Goal: Transaction & Acquisition: Purchase product/service

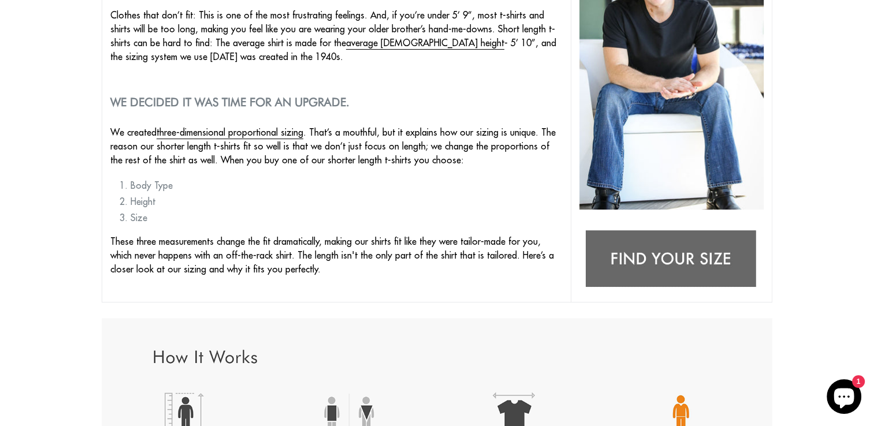
scroll to position [238, 0]
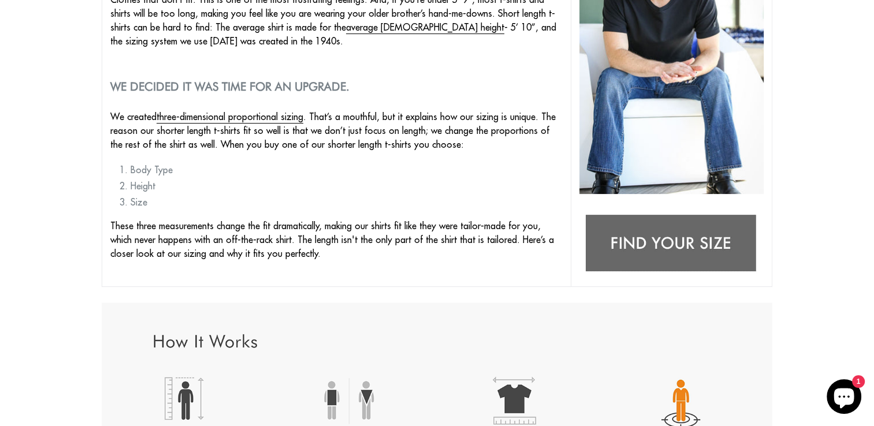
click at [560, 237] on img at bounding box center [671, 244] width 184 height 73
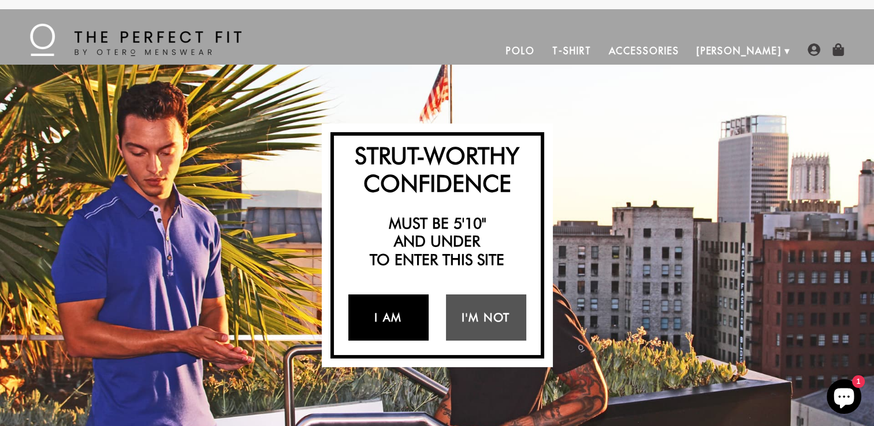
click at [409, 318] on link "I Am" at bounding box center [388, 317] width 80 height 46
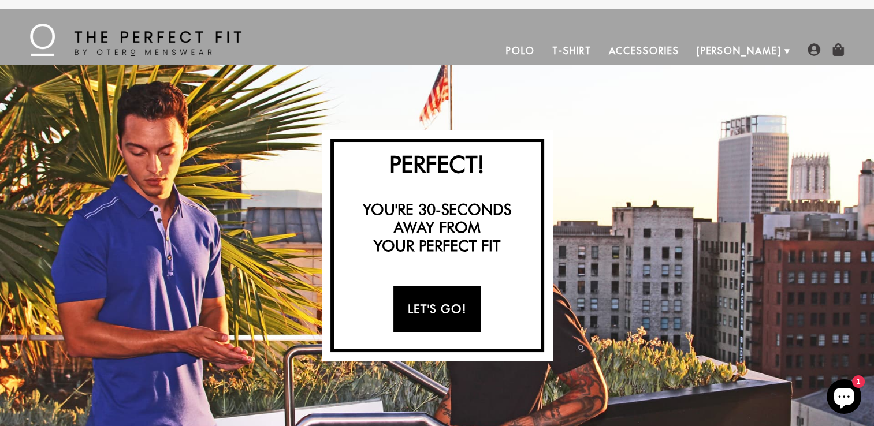
click at [454, 304] on link "Let's Go!" at bounding box center [436, 309] width 87 height 46
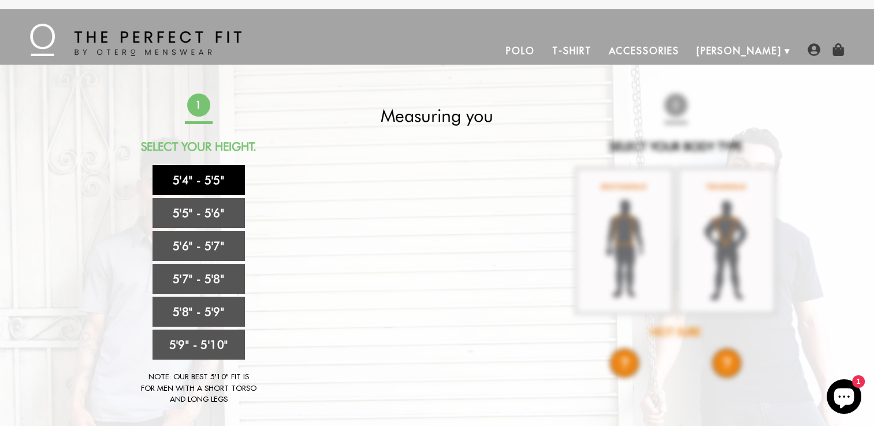
click at [200, 184] on link "5'4" - 5'5"" at bounding box center [198, 180] width 92 height 30
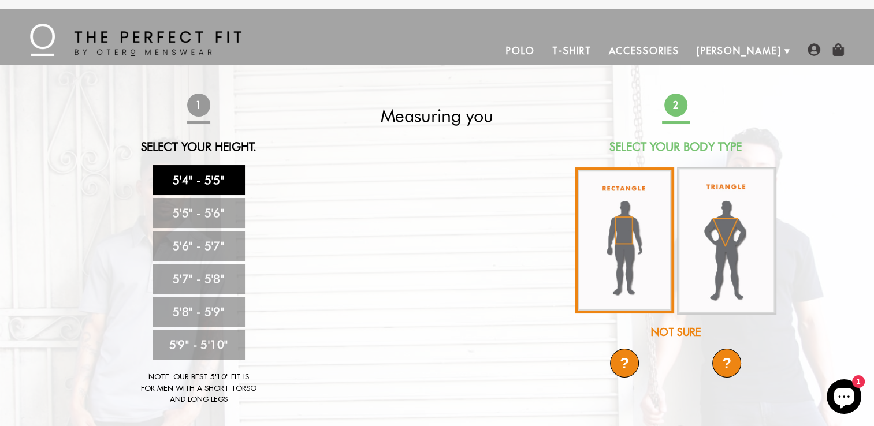
click at [637, 246] on img at bounding box center [623, 240] width 99 height 146
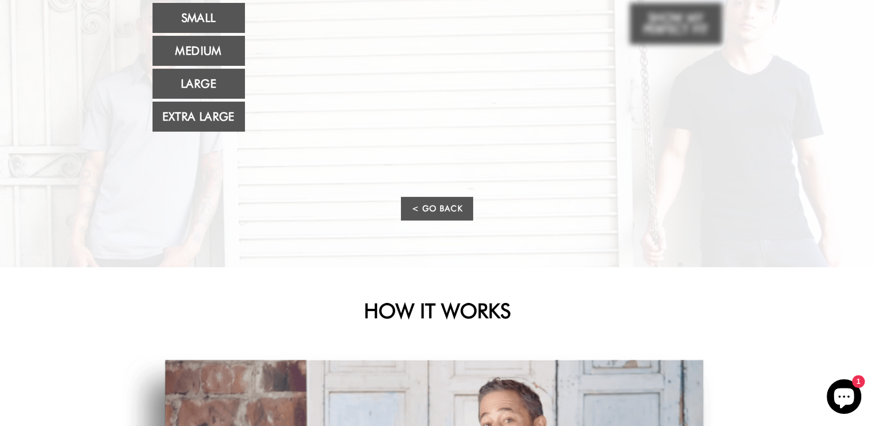
scroll to position [28, 0]
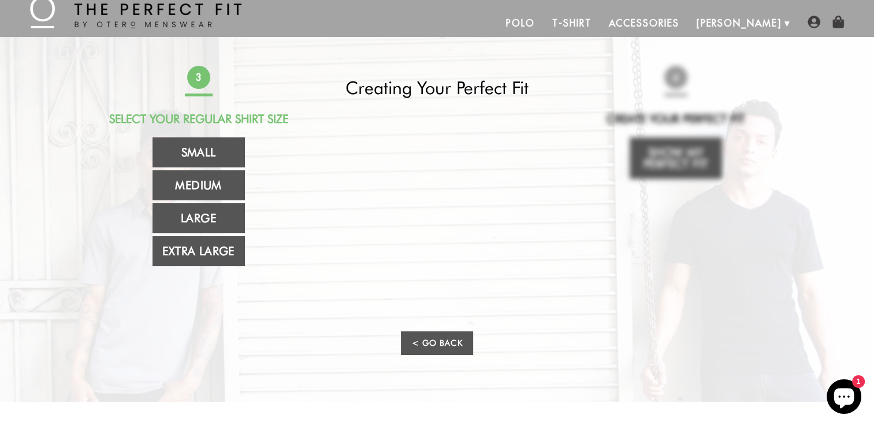
click at [729, 167] on div "3 Select Your Regular Shirt Size Small Medium Large Extra Large Creating Your P…" at bounding box center [436, 219] width 681 height 307
click at [185, 182] on link "Medium" at bounding box center [198, 185] width 92 height 30
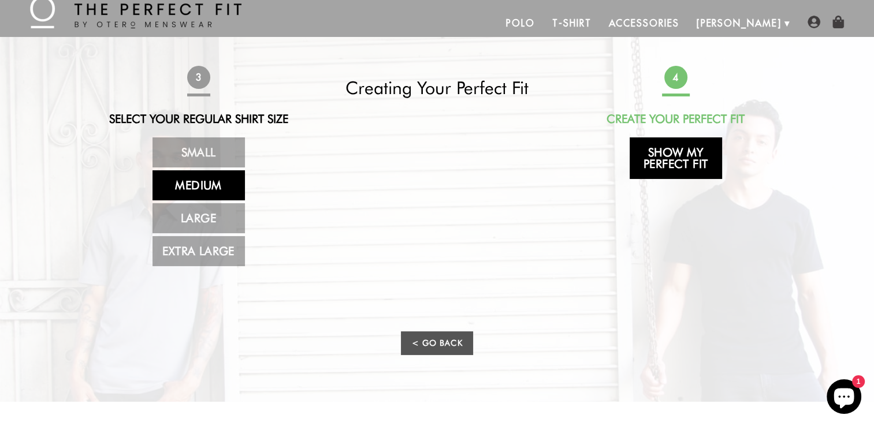
click at [688, 161] on link "Show My Perfect Fit" at bounding box center [675, 158] width 92 height 42
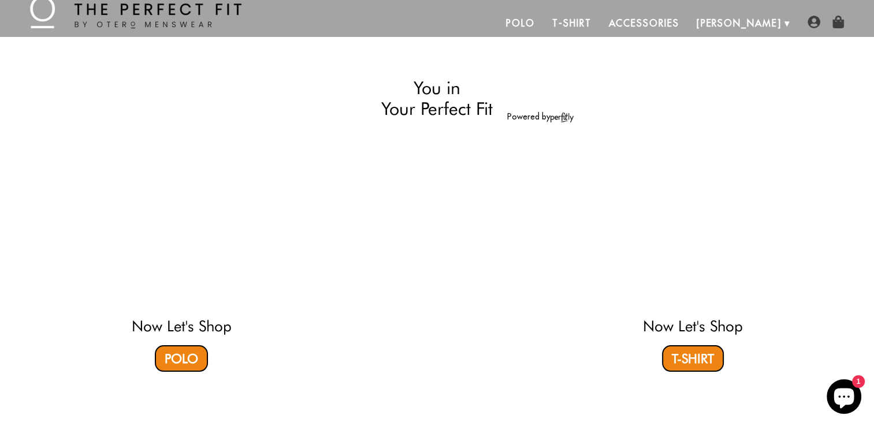
select select "M"
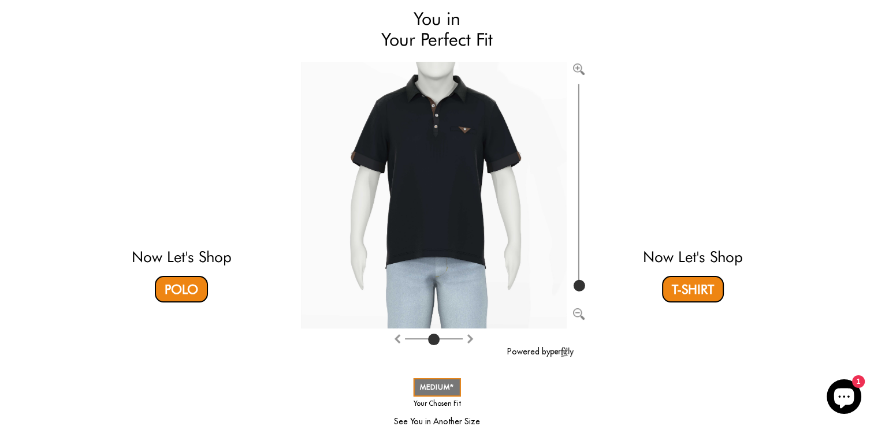
scroll to position [97, 0]
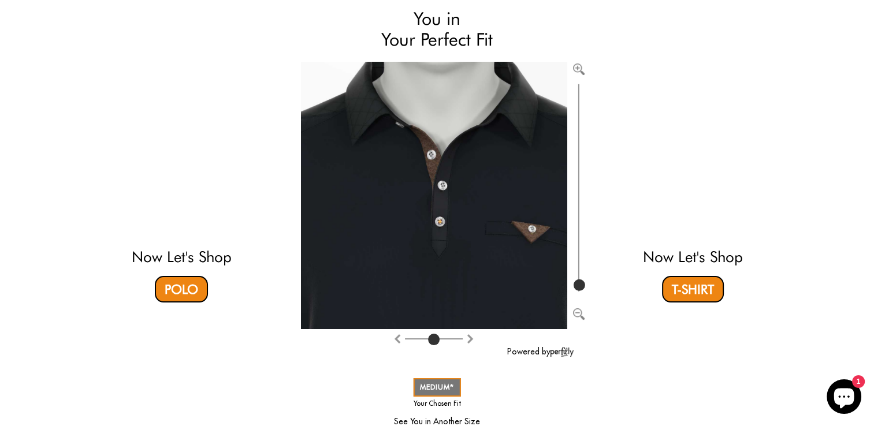
type input "100"
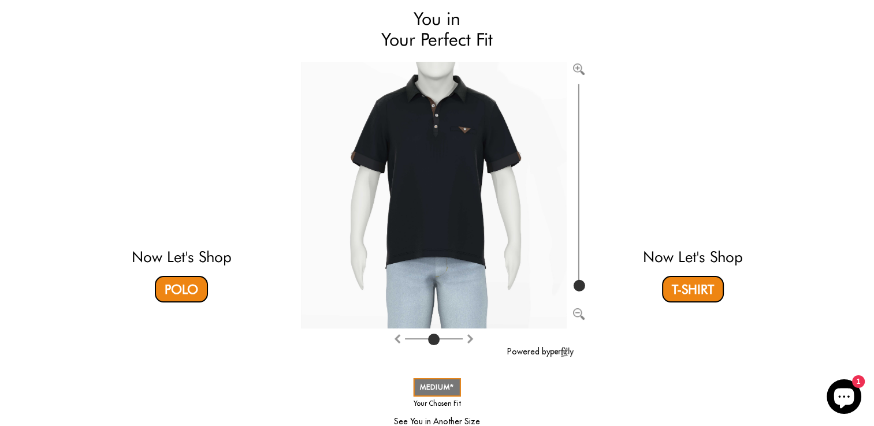
drag, startPoint x: 579, startPoint y: 282, endPoint x: 580, endPoint y: 304, distance: 21.4
click at [580, 294] on input "range" at bounding box center [578, 187] width 12 height 213
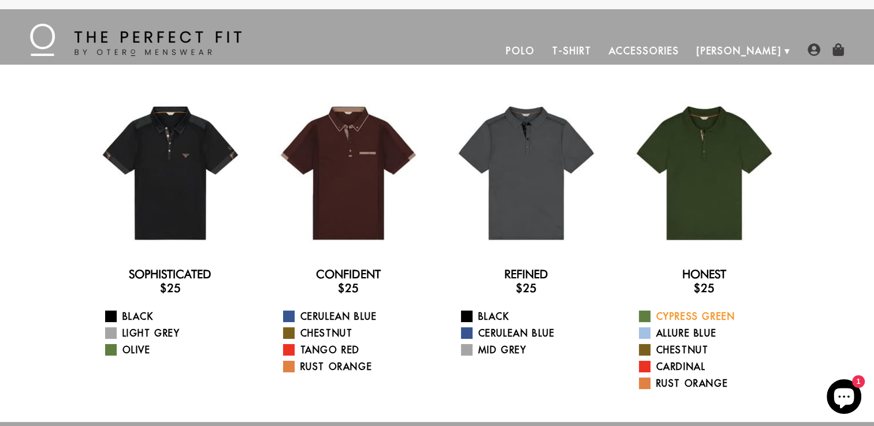
click at [694, 315] on link "Cypress Green" at bounding box center [711, 316] width 145 height 14
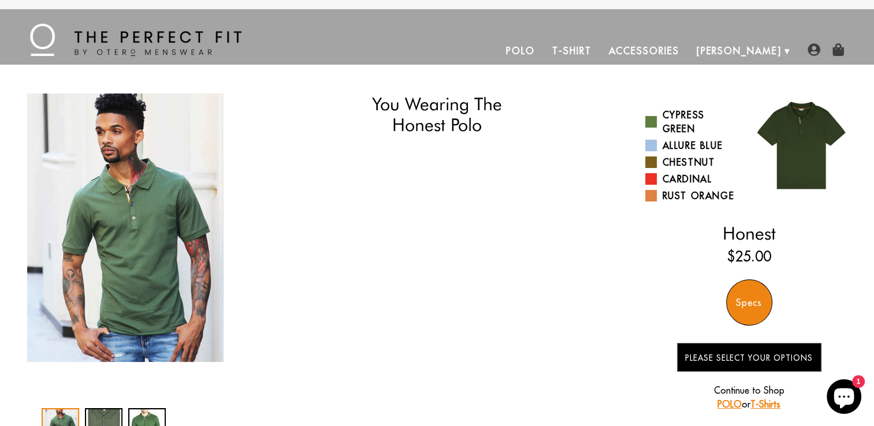
select select "M"
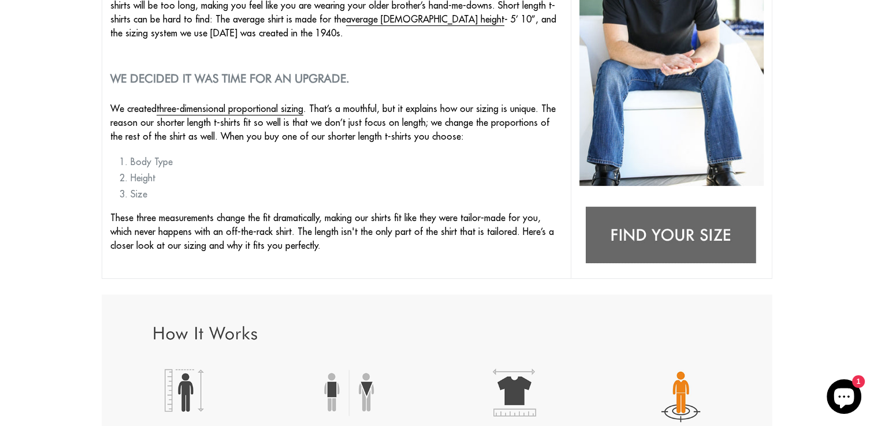
scroll to position [238, 0]
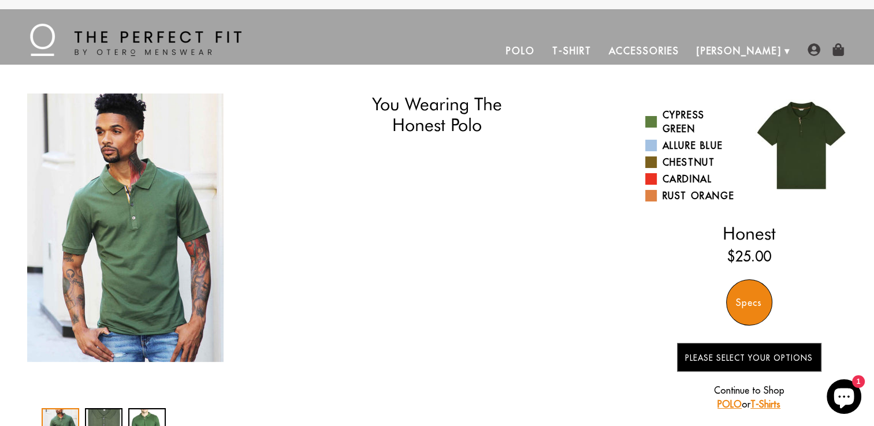
select select "M"
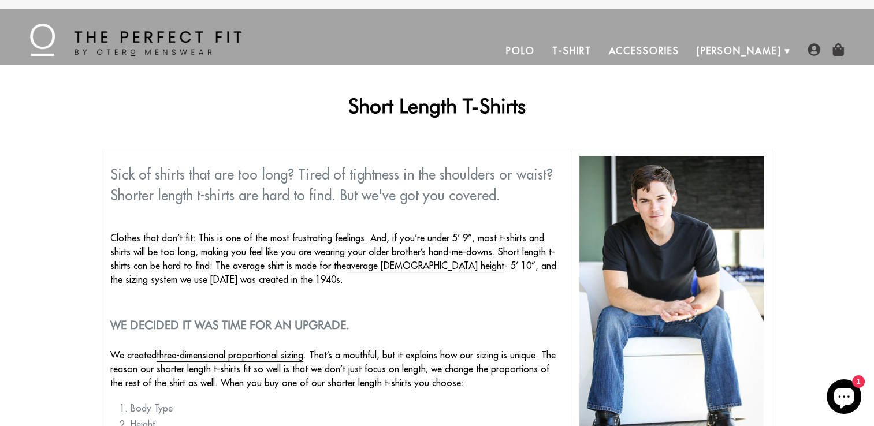
scroll to position [372, 0]
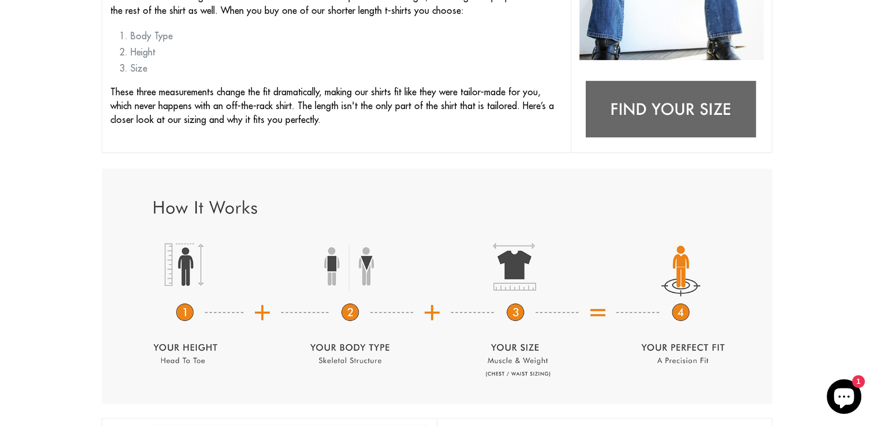
click at [682, 111] on img at bounding box center [671, 110] width 184 height 73
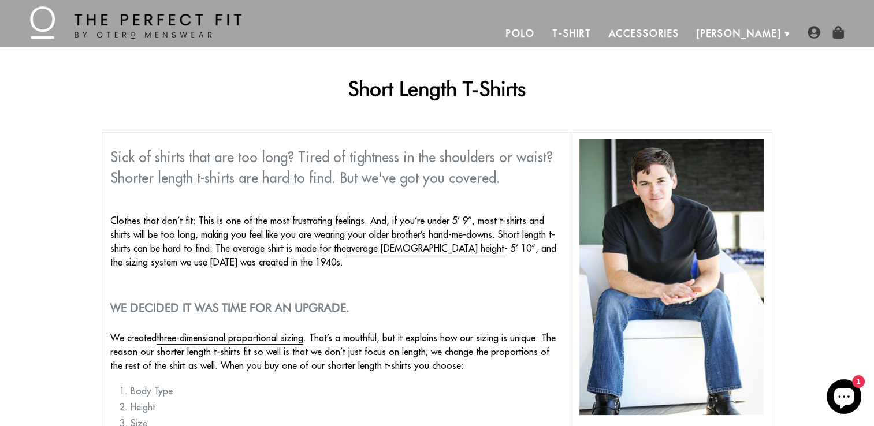
scroll to position [0, 0]
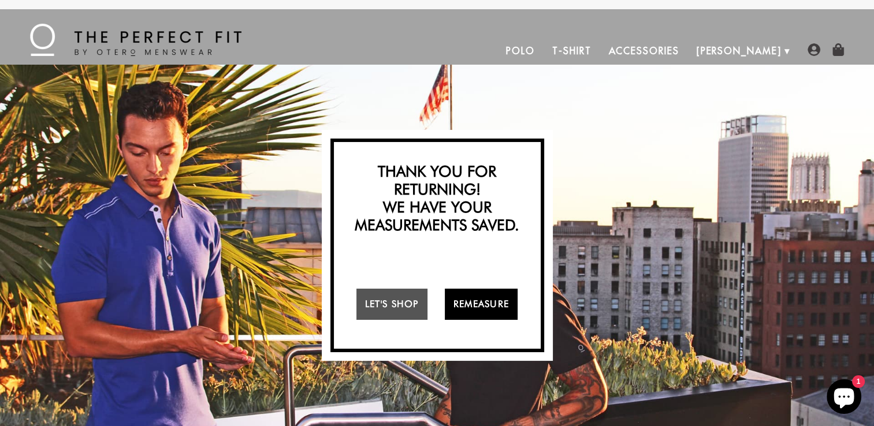
click at [483, 306] on link "Remeasure" at bounding box center [481, 304] width 73 height 31
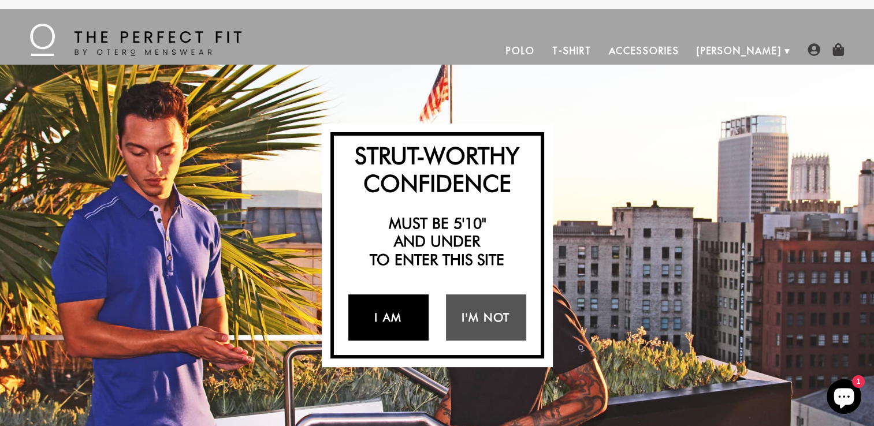
click at [392, 322] on link "I Am" at bounding box center [388, 317] width 80 height 46
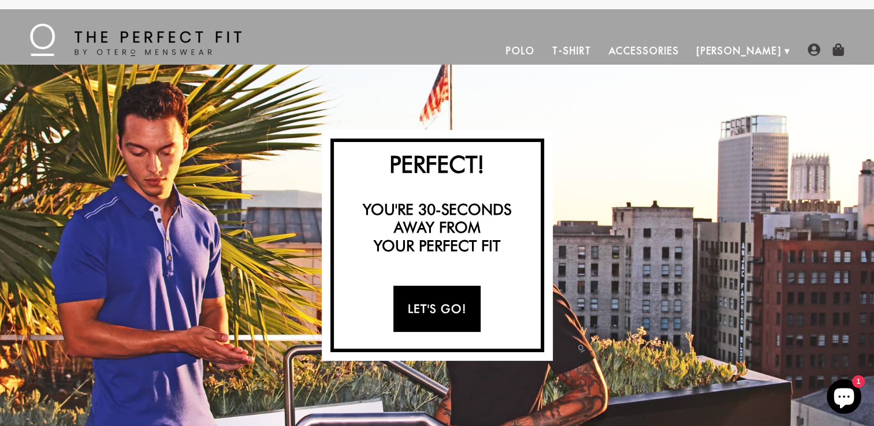
click at [428, 312] on link "Let's Go!" at bounding box center [436, 309] width 87 height 46
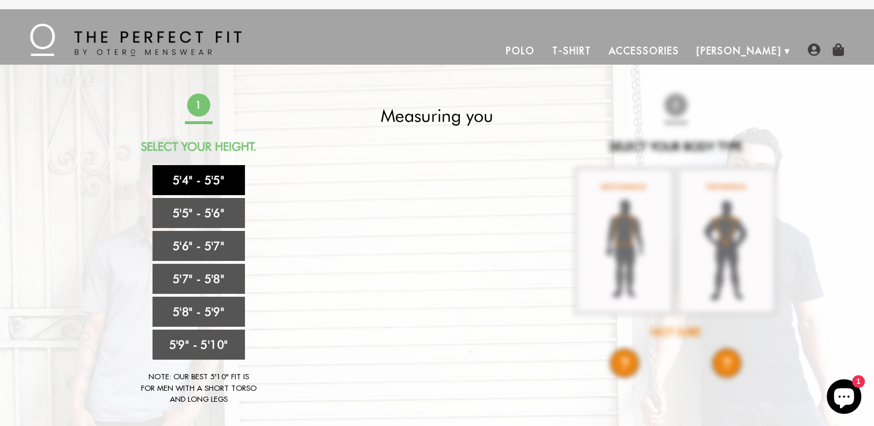
click at [195, 176] on link "5'4" - 5'5"" at bounding box center [198, 180] width 92 height 30
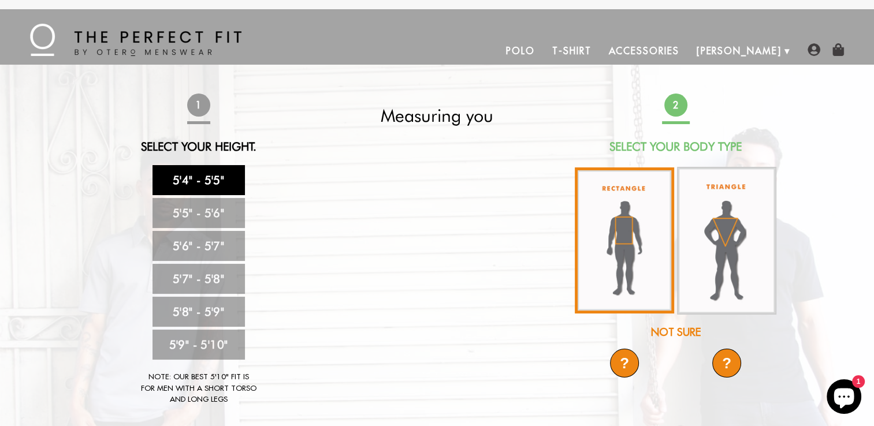
click at [625, 243] on img at bounding box center [623, 240] width 99 height 146
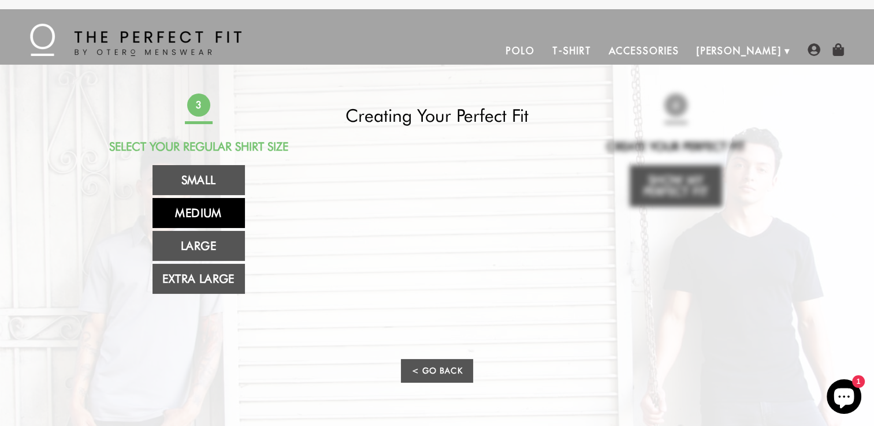
click at [187, 213] on link "Medium" at bounding box center [198, 213] width 92 height 30
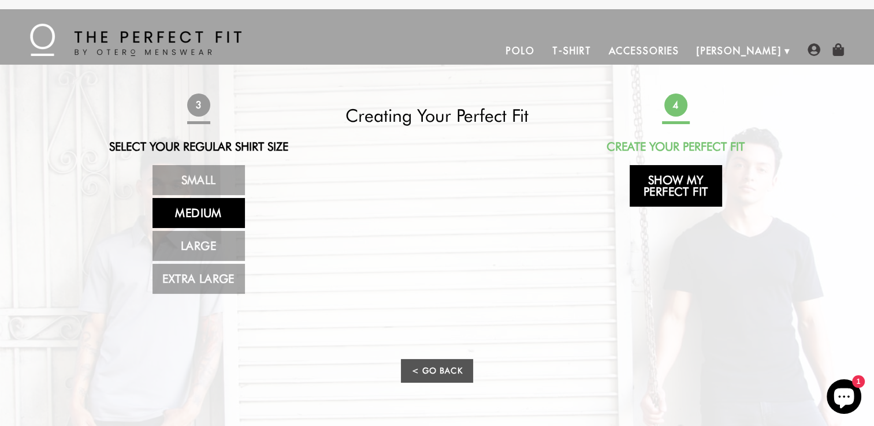
click at [682, 179] on link "Show My Perfect Fit" at bounding box center [675, 186] width 92 height 42
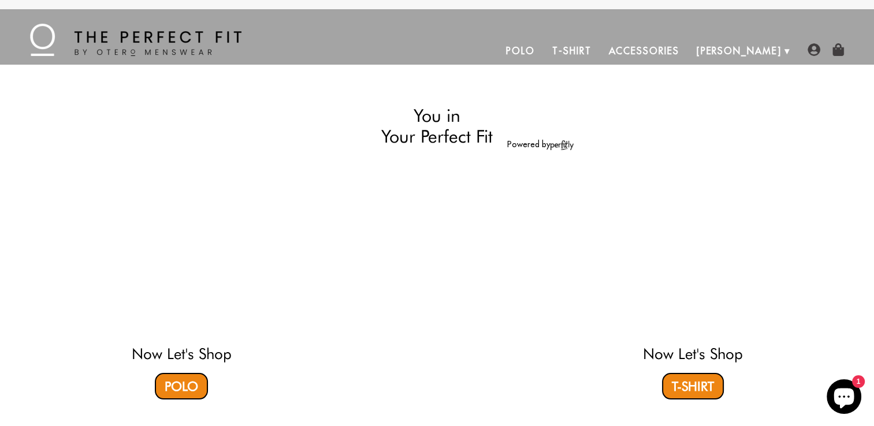
select select "M"
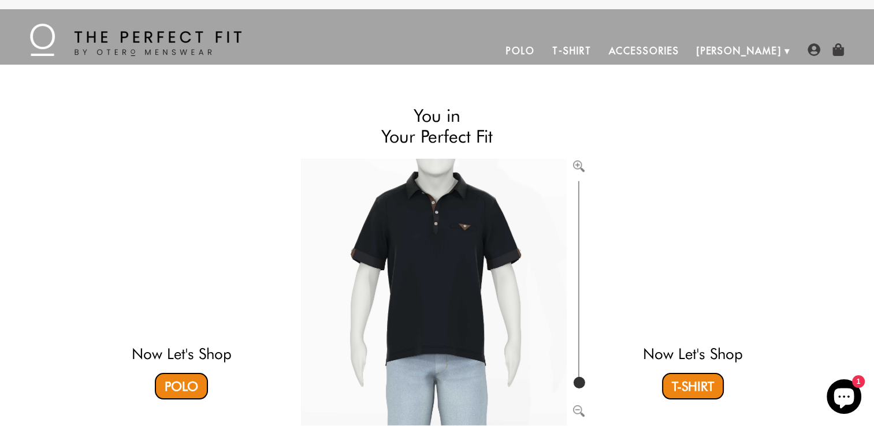
click at [191, 263] on video at bounding box center [181, 249] width 344 height 172
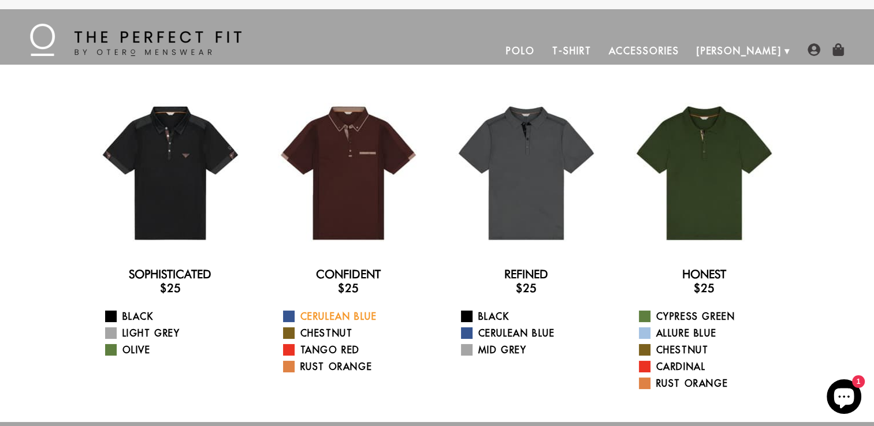
click at [289, 315] on span at bounding box center [289, 317] width 12 height 12
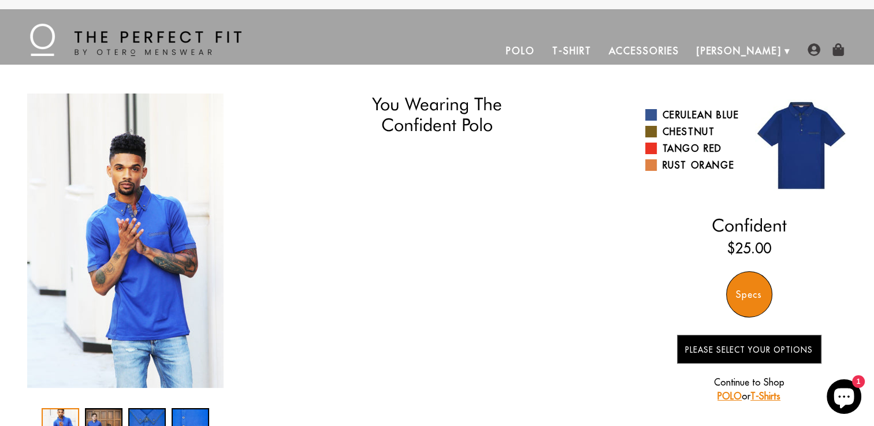
select select "M"
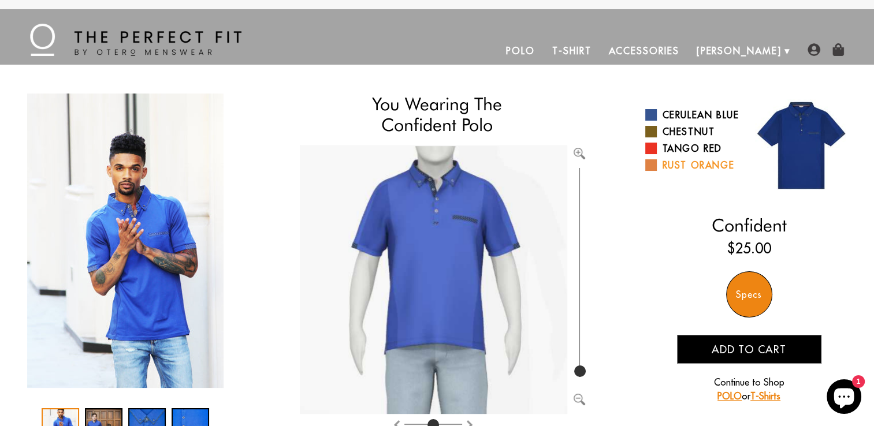
click at [655, 171] on span at bounding box center [651, 165] width 12 height 12
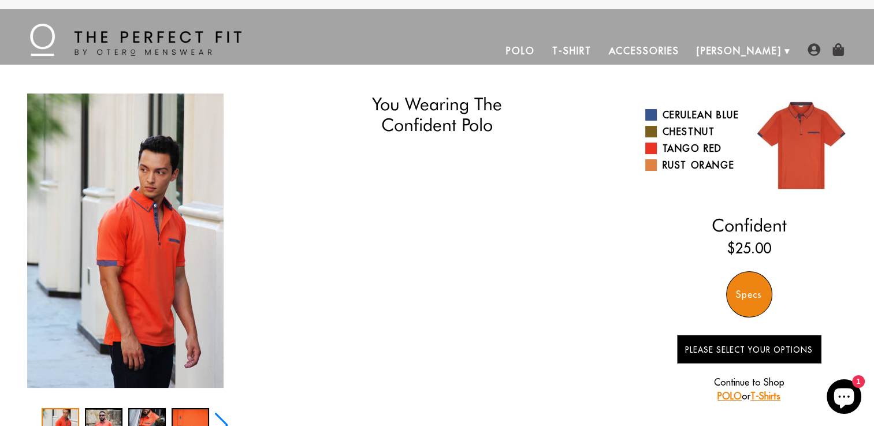
select select "M"
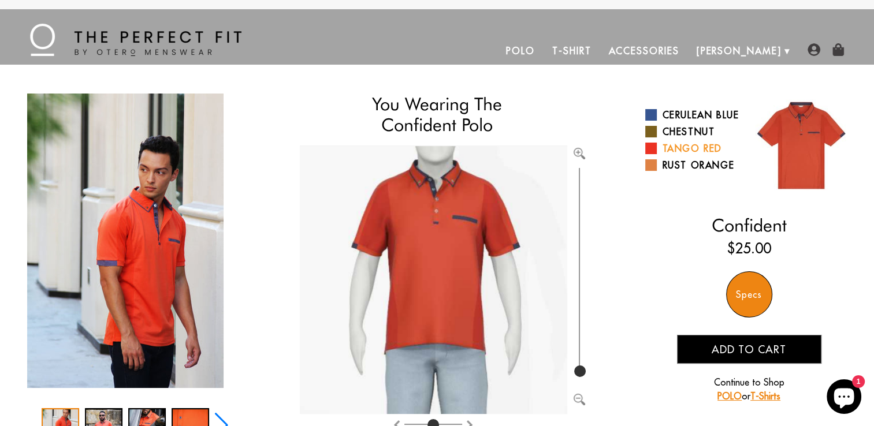
click at [653, 154] on span at bounding box center [651, 149] width 12 height 12
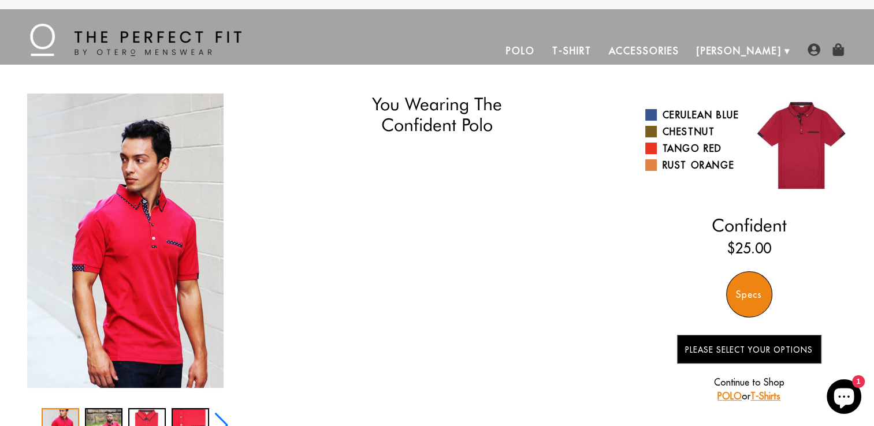
select select "M"
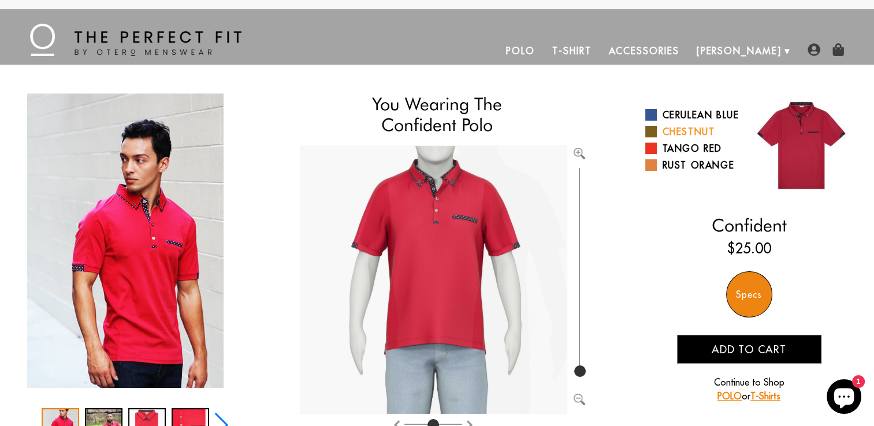
click at [652, 137] on span at bounding box center [651, 132] width 12 height 12
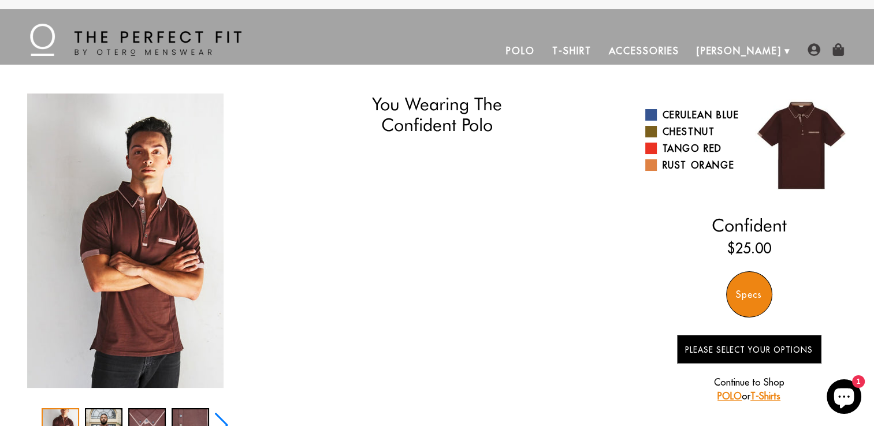
select select "M"
